Goal: Find specific page/section: Find specific page/section

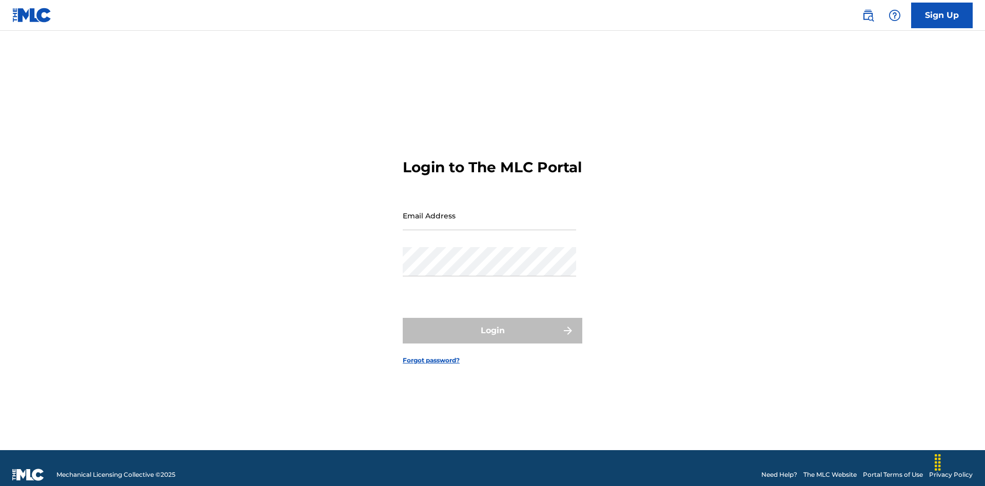
scroll to position [13, 0]
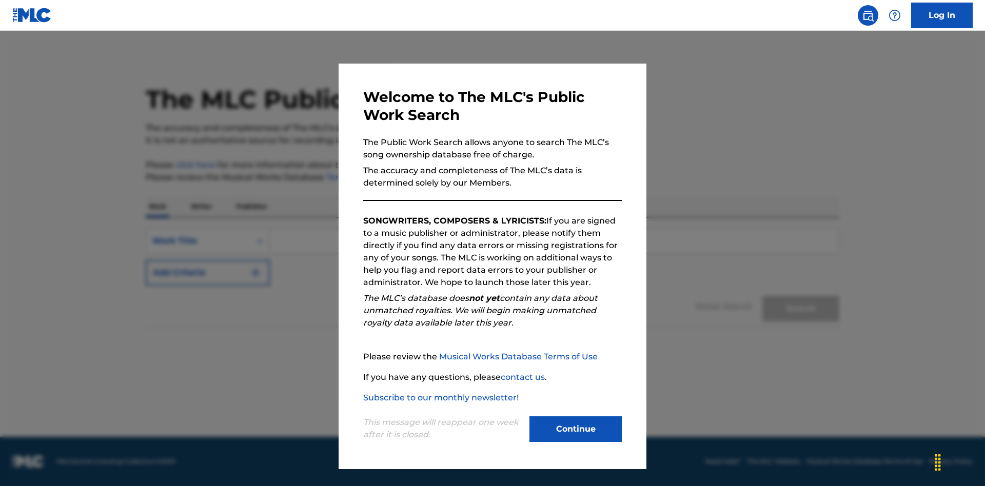
click at [576, 429] on button "Continue" at bounding box center [575, 430] width 92 height 26
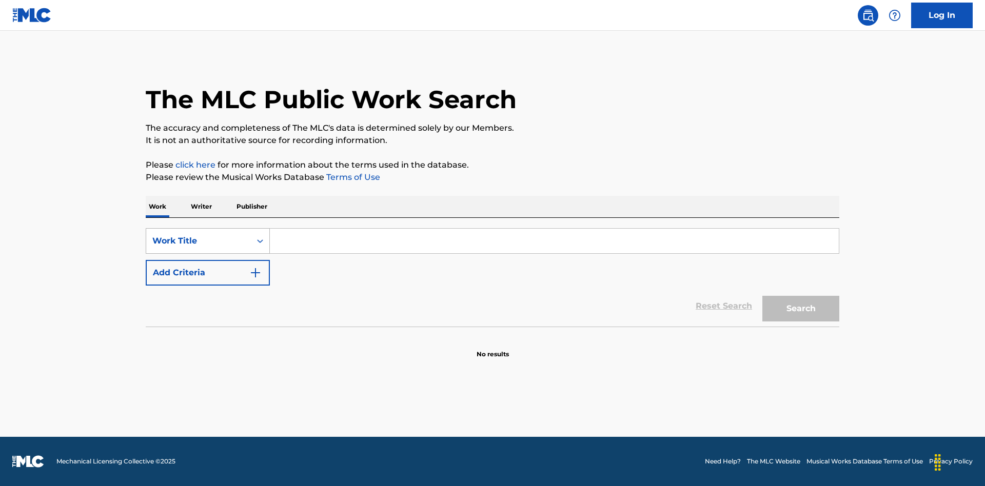
click at [199, 241] on div "Work Title" at bounding box center [198, 241] width 92 height 12
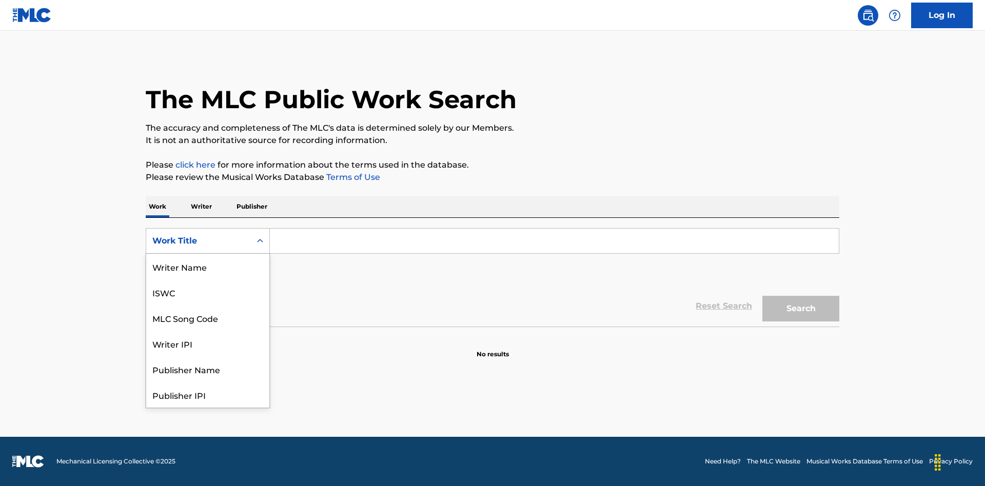
scroll to position [51, 0]
click at [208, 267] on div "MLC Song Code" at bounding box center [207, 267] width 123 height 26
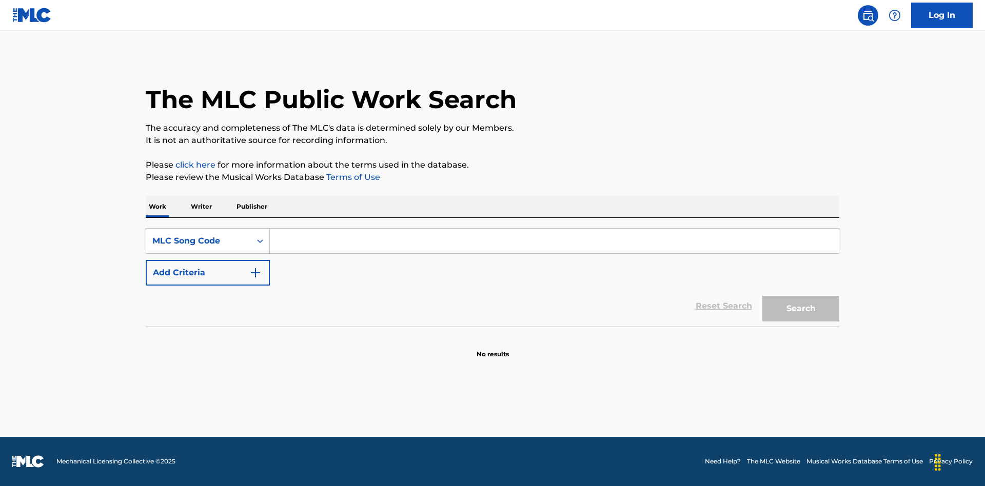
click at [554, 241] on input "Search Form" at bounding box center [554, 241] width 569 height 25
type input "MV82XX"
click at [801, 309] on button "Search" at bounding box center [800, 309] width 77 height 26
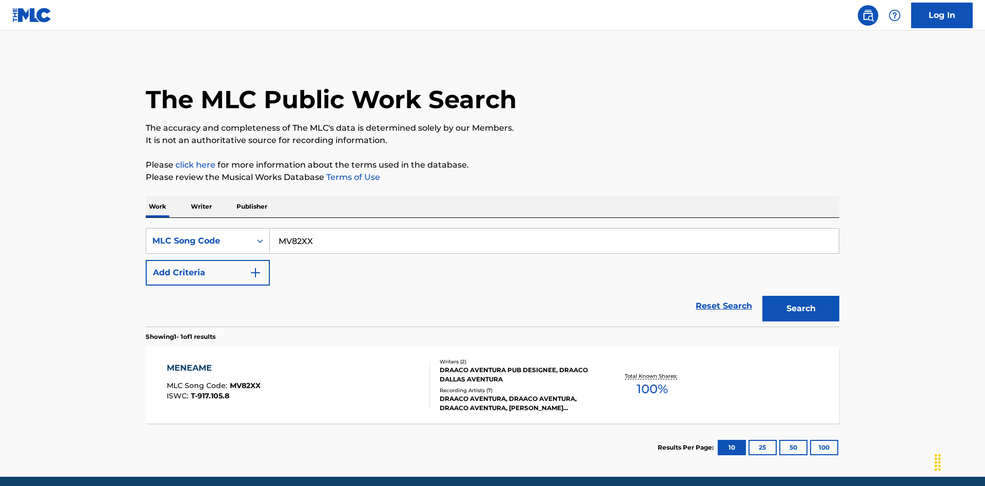
click at [493, 358] on div "Writers ( 2 ) DRAACO AVENTURA PUB DESIGNEE, DRAACO DALLAS AVENTURA Recording Ar…" at bounding box center [512, 385] width 165 height 55
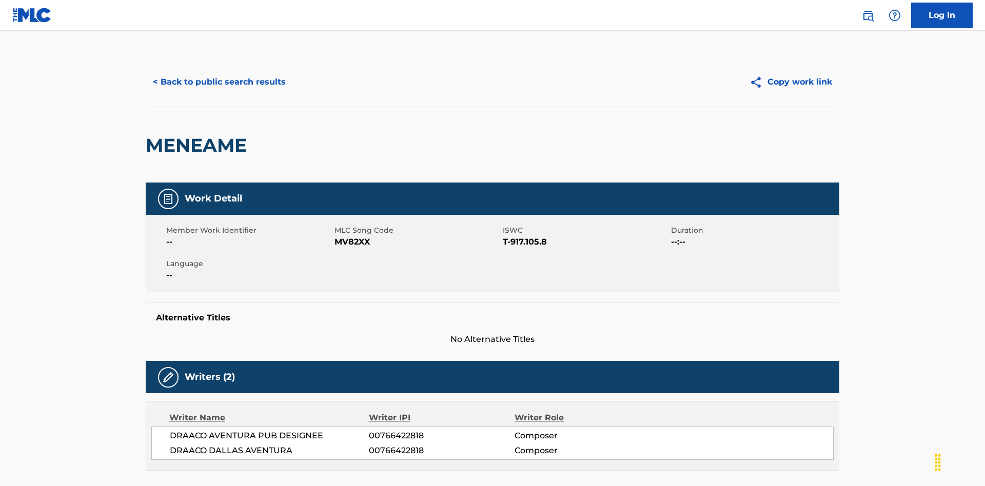
click at [791, 74] on button "Copy work link" at bounding box center [790, 82] width 97 height 26
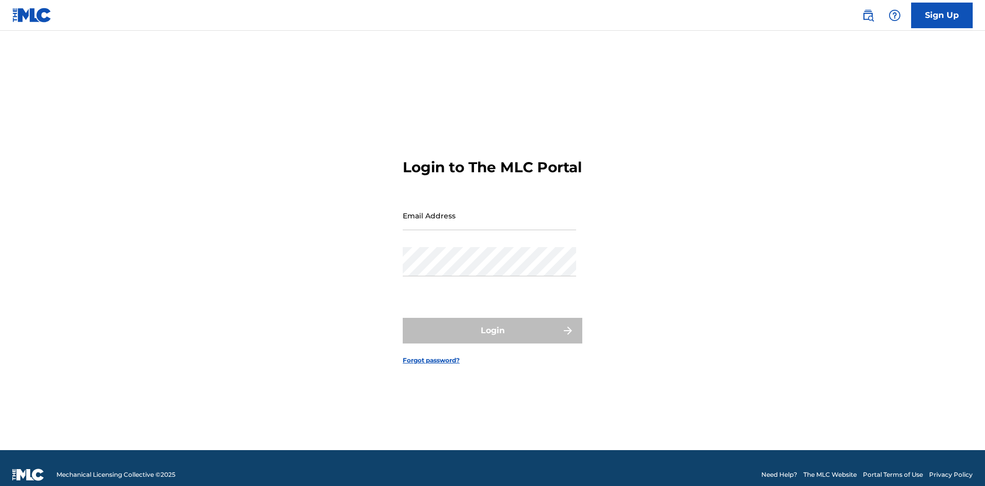
click at [489, 211] on input "Email Address" at bounding box center [489, 215] width 173 height 29
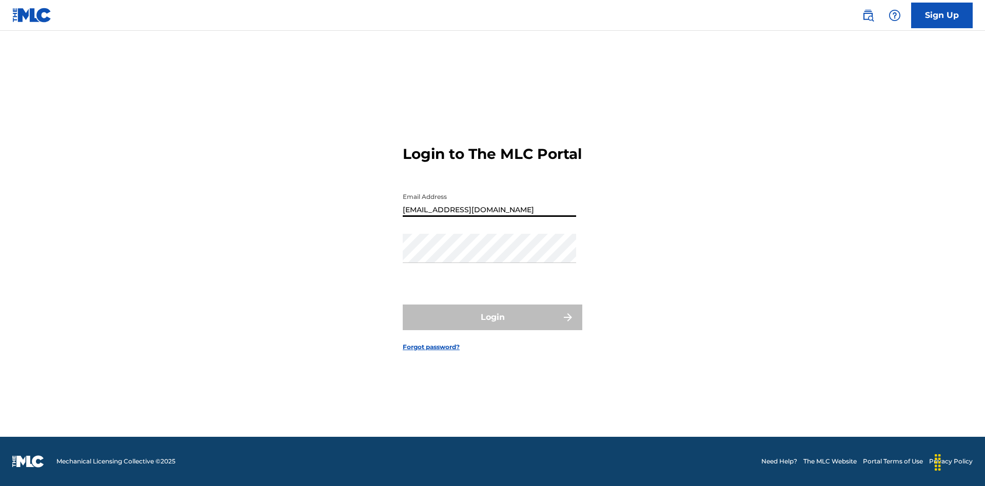
type input "Duke.McTesterson@gmail.com"
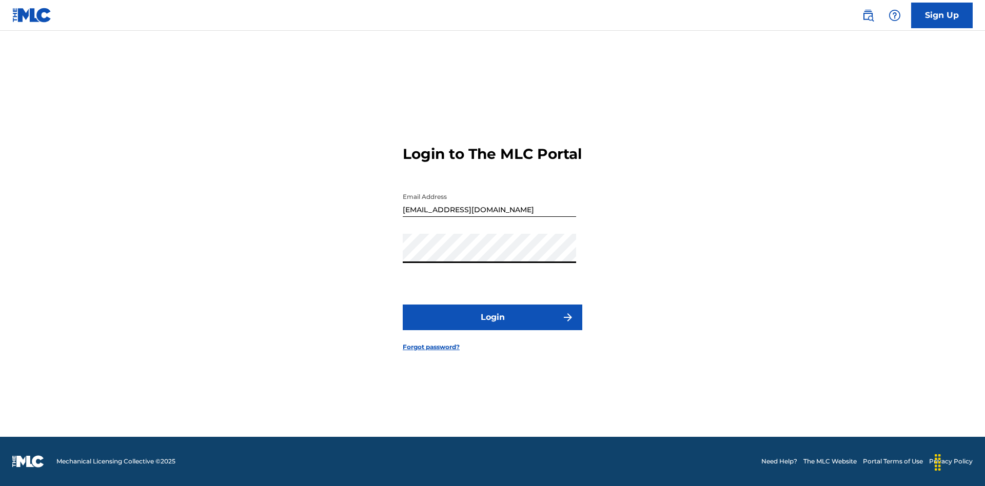
click at [493, 326] on button "Login" at bounding box center [493, 318] width 180 height 26
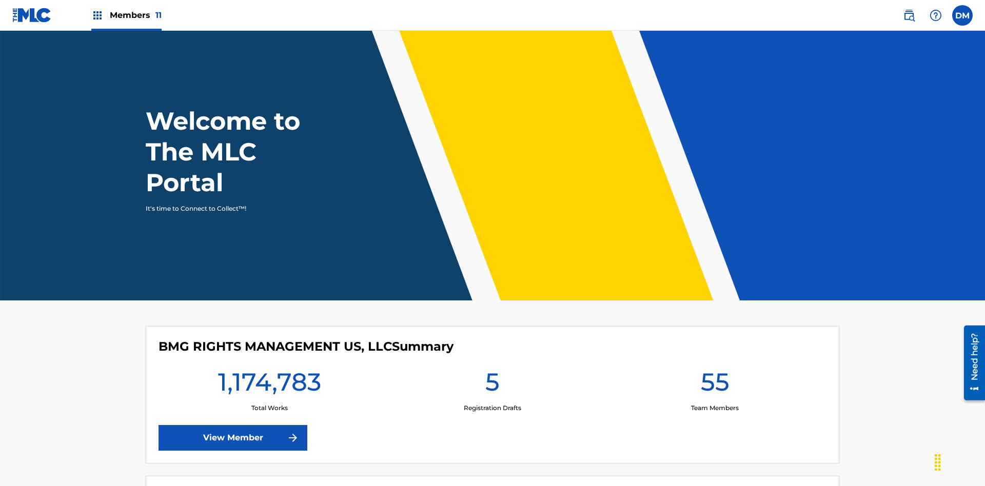
click at [126, 15] on span "Members 11" at bounding box center [136, 15] width 52 height 12
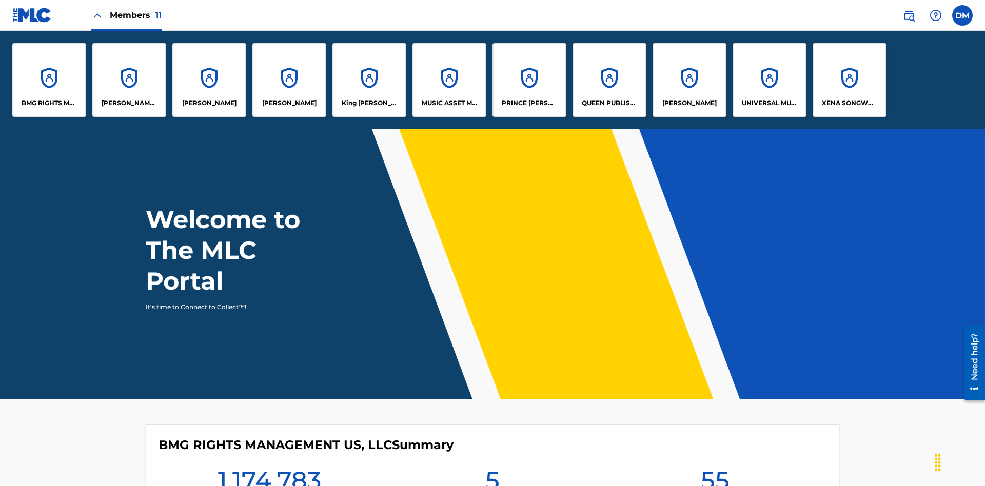
click at [369, 103] on p "King McTesterson" at bounding box center [370, 103] width 56 height 9
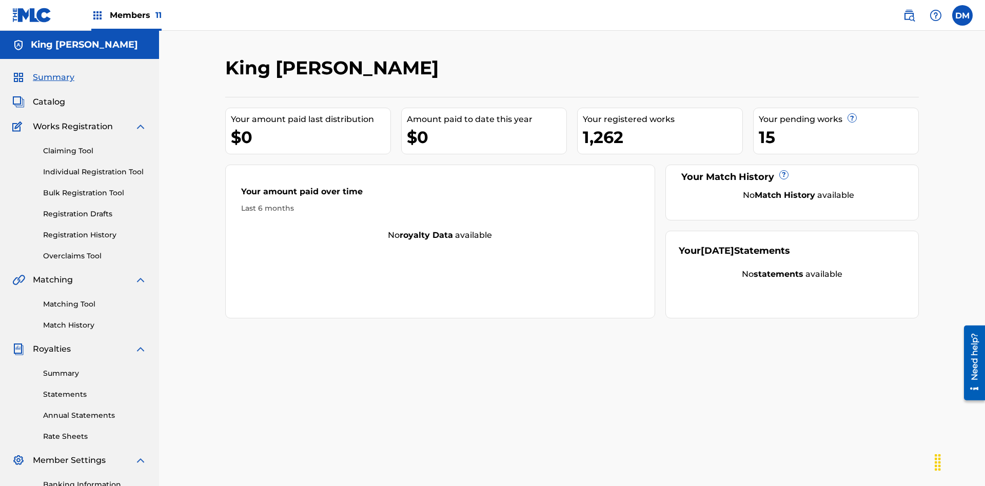
click at [95, 167] on link "Individual Registration Tool" at bounding box center [95, 172] width 104 height 11
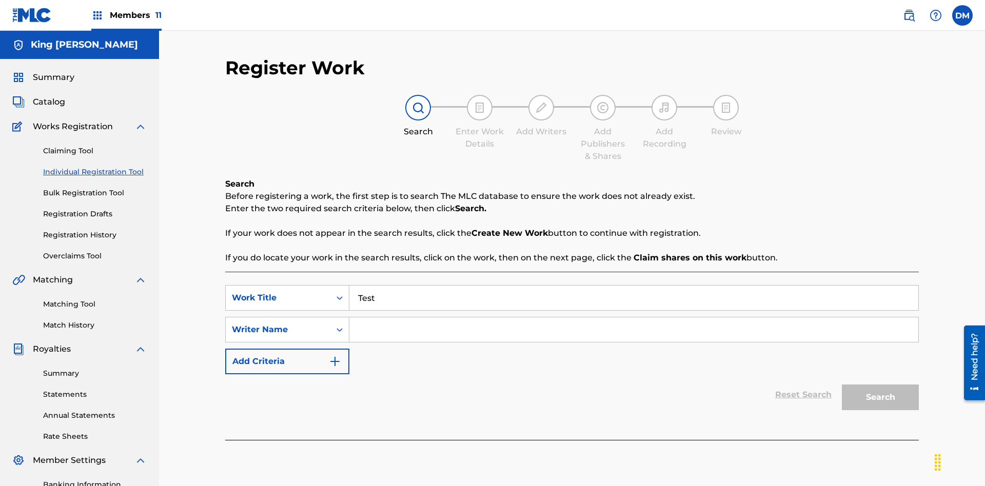
type input "Test"
click at [634, 318] on input "Search Form" at bounding box center [633, 330] width 569 height 25
type input "Test"
click at [880, 385] on button "Search" at bounding box center [880, 398] width 77 height 26
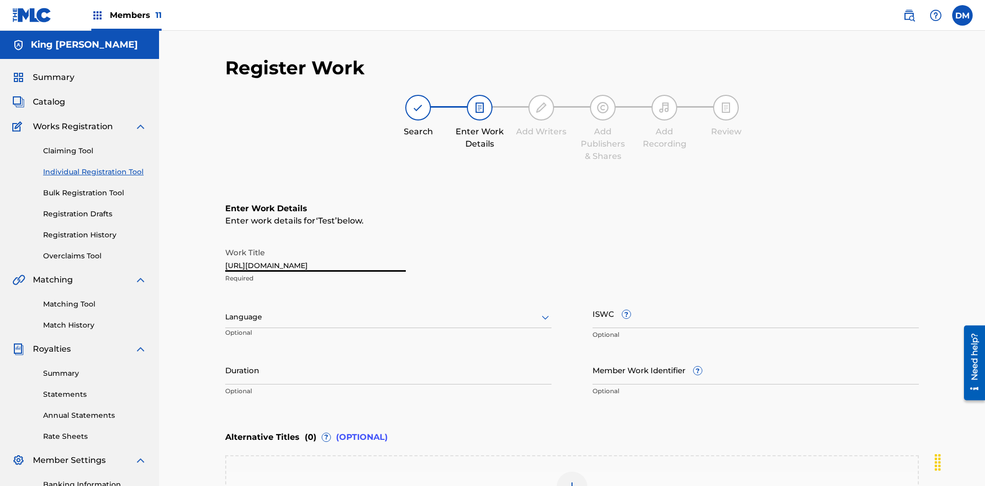
click at [962, 15] on label at bounding box center [962, 15] width 21 height 21
click at [962, 15] on input "DM Duke McTesterson duke.mctesterson@gmail.com Profile Log out" at bounding box center [962, 15] width 0 height 0
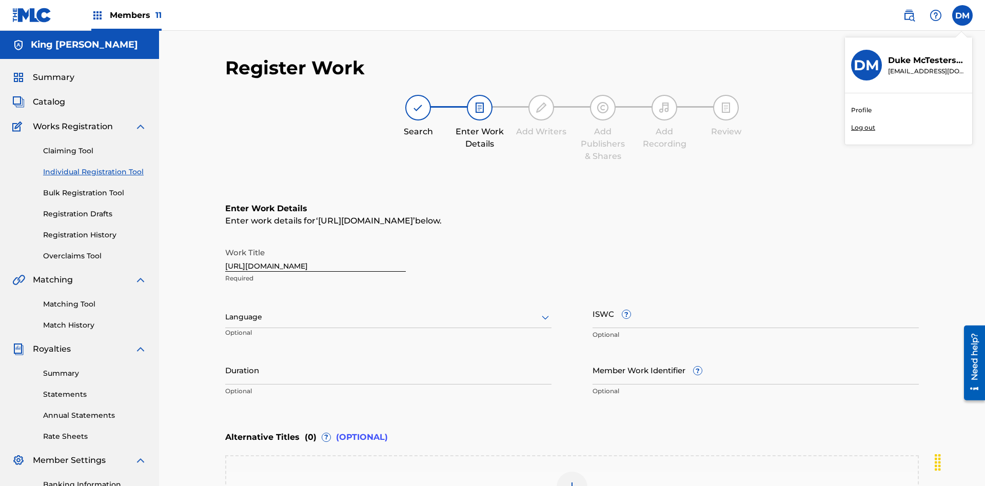
click at [863, 128] on p "Log out" at bounding box center [863, 127] width 24 height 9
click at [962, 15] on input "DM Duke McTesterson duke.mctesterson@gmail.com Profile Log out" at bounding box center [962, 15] width 0 height 0
